Goal: Information Seeking & Learning: Check status

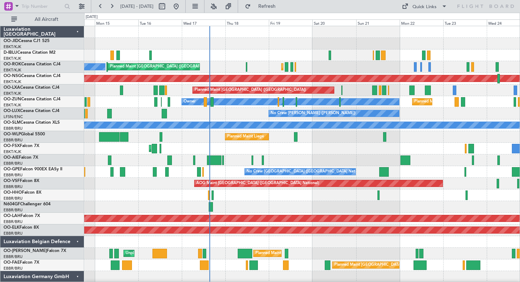
click at [332, 138] on div "Planned Maint Liege" at bounding box center [301, 137] width 435 height 12
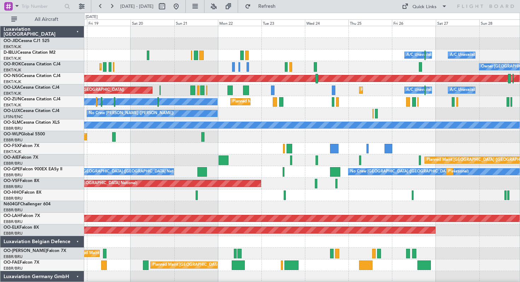
click at [228, 117] on div "No Crew [PERSON_NAME] ([PERSON_NAME])" at bounding box center [301, 114] width 435 height 12
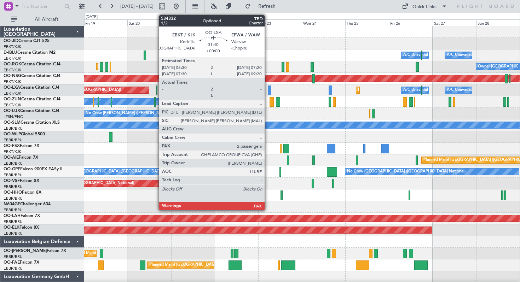
click at [268, 89] on div at bounding box center [270, 91] width 4 height 10
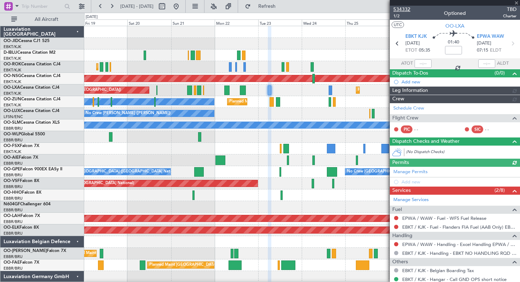
click at [402, 6] on span "534332" at bounding box center [401, 9] width 17 height 7
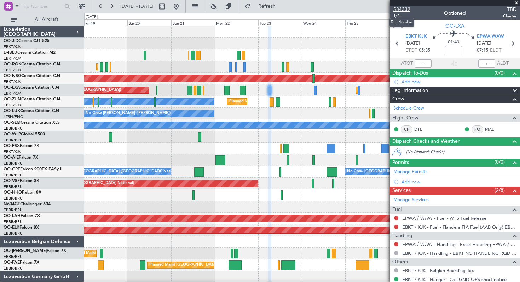
click at [400, 7] on span "534332" at bounding box center [401, 9] width 17 height 7
click at [85, 5] on button at bounding box center [81, 6] width 11 height 11
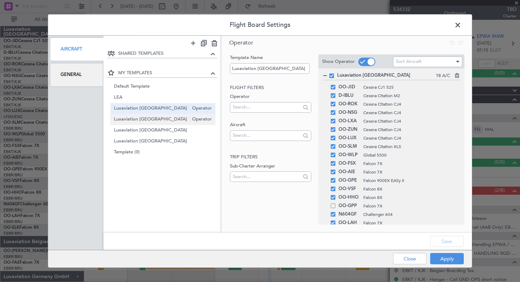
click at [140, 115] on div "Luxaviation France Operator" at bounding box center [162, 119] width 105 height 11
type input "Luxaviation [GEOGRAPHIC_DATA]"
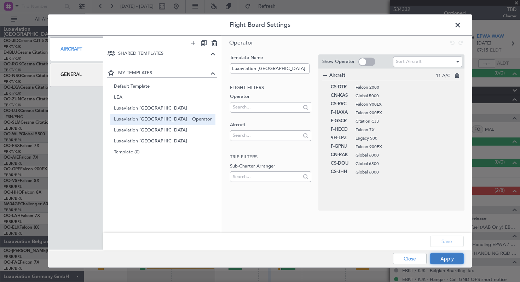
click at [444, 259] on button "Apply" at bounding box center [447, 258] width 34 height 11
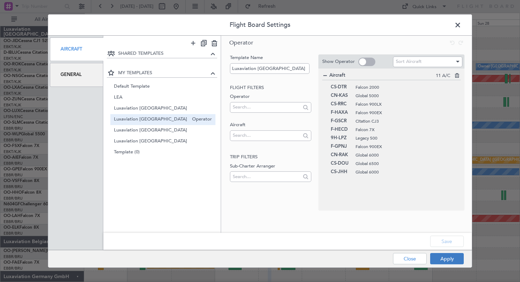
type input "0"
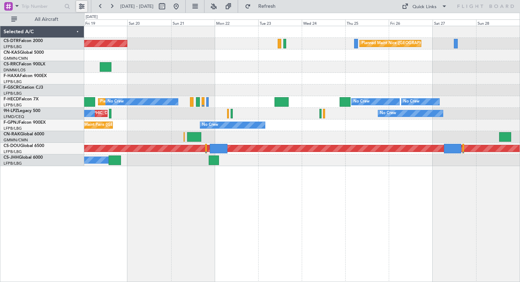
click at [85, 5] on button at bounding box center [81, 6] width 11 height 11
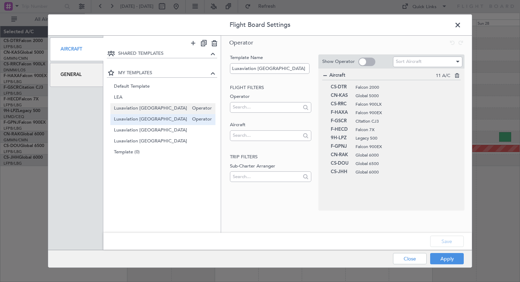
click at [141, 106] on span "Luxaviation [GEOGRAPHIC_DATA]" at bounding box center [151, 108] width 75 height 7
type input "Luxaviation [GEOGRAPHIC_DATA]"
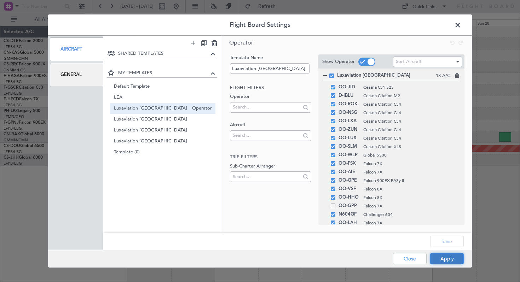
click at [446, 257] on button "Apply" at bounding box center [447, 258] width 34 height 11
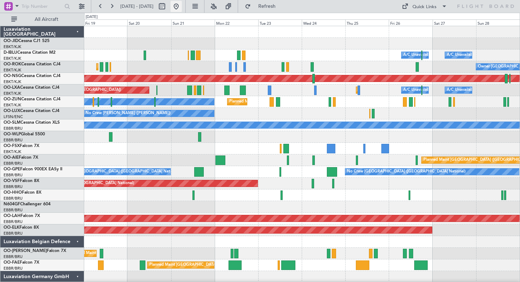
click at [182, 5] on button at bounding box center [175, 6] width 11 height 11
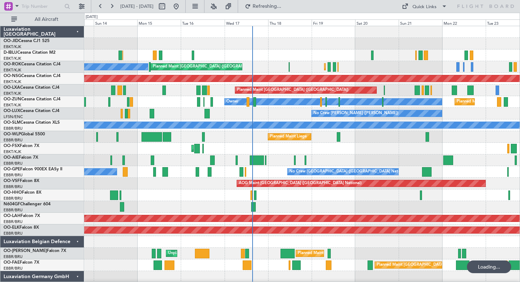
click at [259, 114] on div "No Crew [PERSON_NAME] ([PERSON_NAME])" at bounding box center [301, 114] width 435 height 12
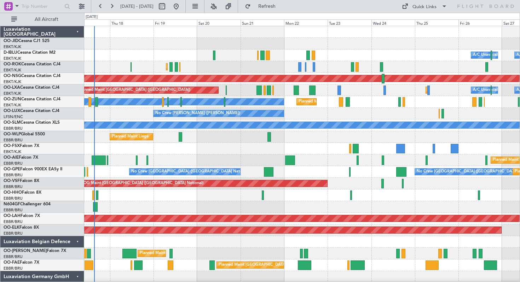
click at [250, 66] on div "Planned Maint Kortrijk-[GEOGRAPHIC_DATA] Planned Maint [GEOGRAPHIC_DATA] ([GEOG…" at bounding box center [301, 67] width 435 height 12
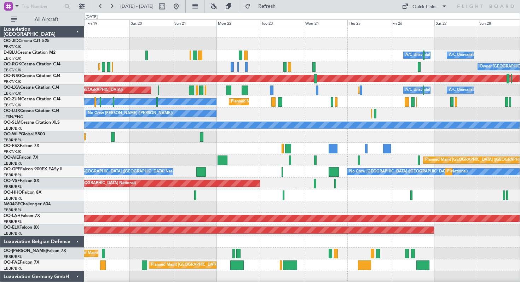
click at [201, 68] on div "Planned Maint Kortrijk-[GEOGRAPHIC_DATA] Owner [GEOGRAPHIC_DATA]-[GEOGRAPHIC_DA…" at bounding box center [301, 67] width 435 height 12
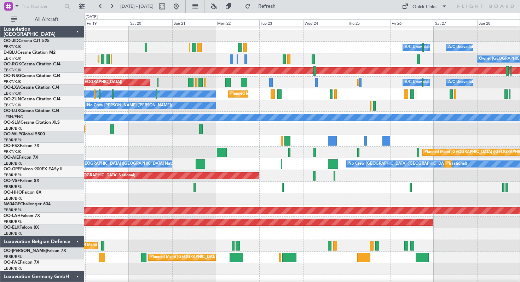
scroll to position [12, 0]
